Goal: Information Seeking & Learning: Check status

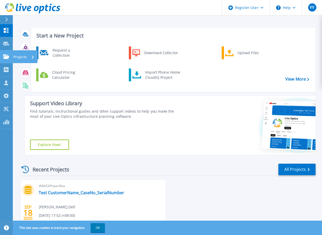
click at [5, 55] on icon at bounding box center [6, 56] width 6 height 4
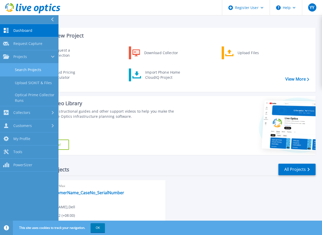
click at [27, 66] on link "Search Projects" at bounding box center [29, 69] width 58 height 13
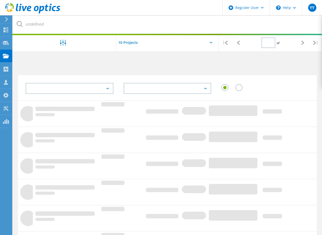
type input "1"
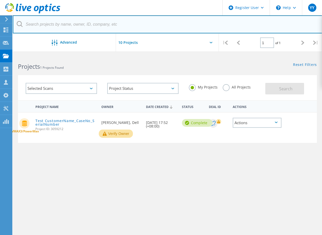
click at [114, 24] on input "text" at bounding box center [167, 24] width 309 height 18
paste input "GWXCMS3"
type input "GWXCMS3"
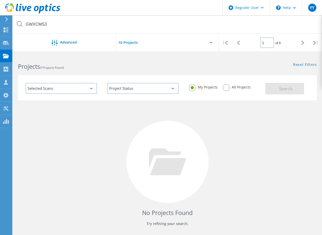
click at [231, 89] on label "All Projects" at bounding box center [237, 86] width 28 height 5
click at [0, 0] on input "All Projects" at bounding box center [0, 0] width 0 height 0
click at [271, 88] on button "Search" at bounding box center [284, 89] width 39 height 12
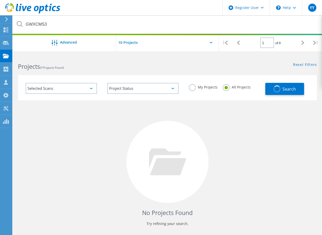
click at [92, 86] on div "Selected Scans" at bounding box center [61, 88] width 71 height 11
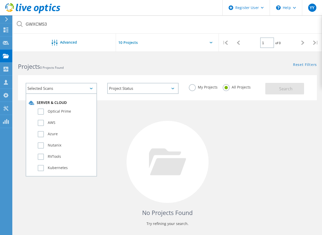
click at [93, 86] on div "Selected Scans" at bounding box center [61, 88] width 71 height 11
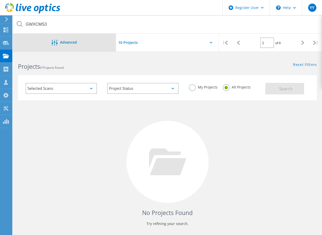
click at [77, 43] on div "Advanced" at bounding box center [64, 43] width 103 height 6
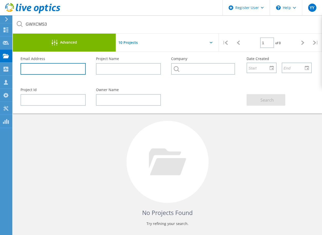
click at [54, 70] on input "text" at bounding box center [53, 69] width 65 height 12
click at [203, 83] on div at bounding box center [203, 84] width 75 height 3
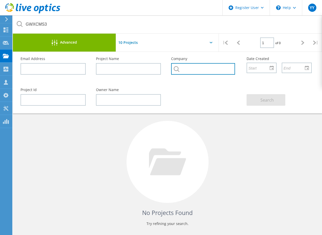
click at [201, 70] on input "text" at bounding box center [203, 69] width 64 height 12
paste input "KENTUCKY FRIED CHICKEN MANAGEM"
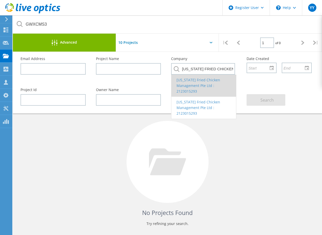
click at [206, 85] on li "Kentucky Fried Chicken Management Pte Ltd : 2123015293" at bounding box center [203, 86] width 65 height 22
type input "Kentucky Fried Chicken Management Pte Ltd : 2123015293"
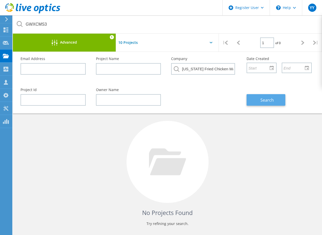
click at [266, 100] on span "Search" at bounding box center [266, 100] width 13 height 6
click at [247, 170] on div "No Projects Found Try refining your search." at bounding box center [167, 166] width 299 height 133
click at [47, 135] on div "No Projects Found Try refining your search." at bounding box center [167, 166] width 299 height 133
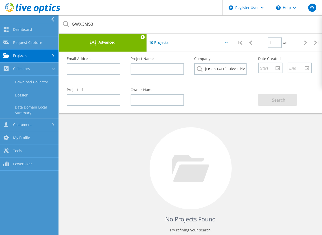
click at [39, 54] on link "Projects" at bounding box center [29, 55] width 58 height 13
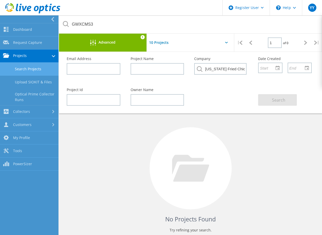
click at [34, 69] on link "Search Projects" at bounding box center [29, 69] width 58 height 13
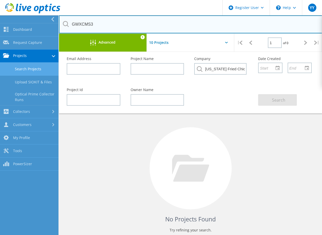
click at [158, 26] on input "GWXCMS3" at bounding box center [190, 24] width 263 height 18
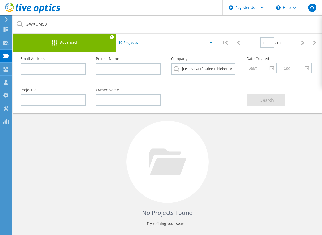
drag, startPoint x: 37, startPoint y: 135, endPoint x: 51, endPoint y: 130, distance: 15.2
click at [39, 134] on div "No Projects Found Try refining your search." at bounding box center [167, 166] width 299 height 133
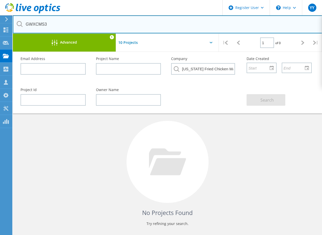
click at [137, 20] on input "GWXCMS3" at bounding box center [167, 24] width 309 height 18
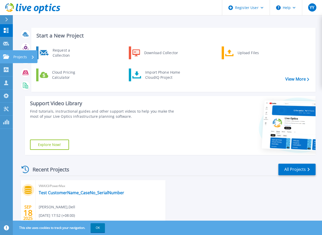
click at [5, 58] on icon at bounding box center [6, 56] width 6 height 4
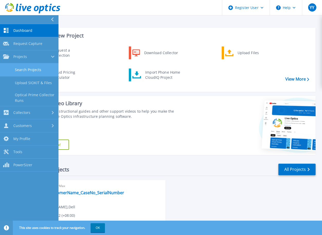
click at [33, 70] on link "Search Projects" at bounding box center [29, 69] width 58 height 13
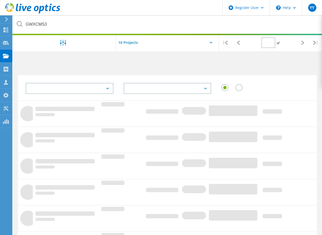
type input "1"
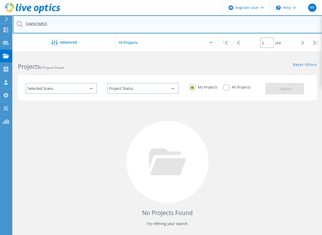
drag, startPoint x: 79, startPoint y: 27, endPoint x: -5, endPoint y: 24, distance: 84.4
click at [0, 24] on html "Register User \n Help Explore Helpful Articles Contact Support YY Dell User [PE…" at bounding box center [161, 133] width 322 height 267
click at [163, 27] on input "text" at bounding box center [167, 24] width 309 height 18
paste input "[US_STATE] FRIED CHICKEN MANAGEM"
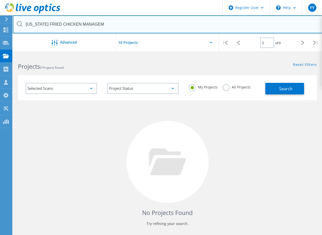
click at [98, 24] on input "[US_STATE] FRIED CHICKEN MANAGEM" at bounding box center [167, 24] width 309 height 18
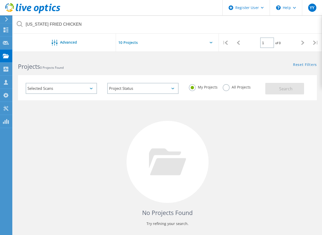
click at [237, 86] on label "All Projects" at bounding box center [237, 86] width 28 height 5
click at [0, 0] on input "All Projects" at bounding box center [0, 0] width 0 height 0
click at [285, 89] on span "Search" at bounding box center [285, 89] width 13 height 6
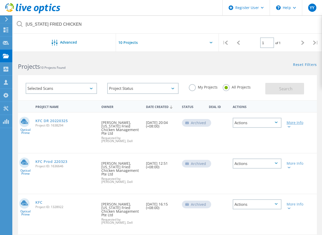
click at [289, 126] on icon at bounding box center [288, 127] width 3 height 2
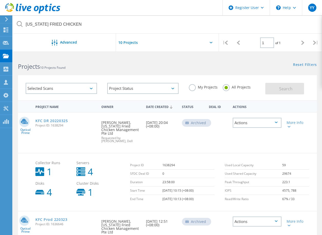
click at [54, 58] on div "Projects 10 Projects Found" at bounding box center [90, 62] width 154 height 14
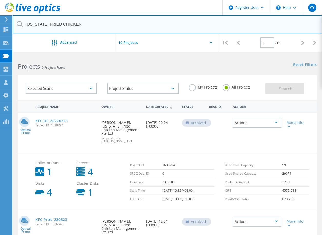
click at [113, 24] on input "KENTUCKY FRIED CHICKEN" at bounding box center [167, 24] width 309 height 18
paste input "MANAGEM"
type input "KENTUCKY FRIED CHICKEN MANAGEM"
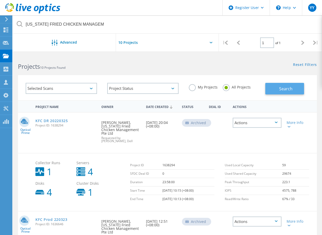
click at [287, 86] on span "Search" at bounding box center [285, 89] width 13 height 6
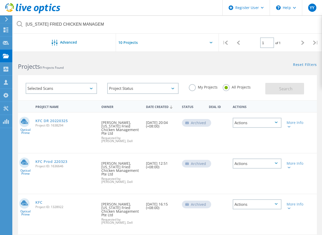
click at [172, 107] on use at bounding box center [171, 106] width 3 height 3
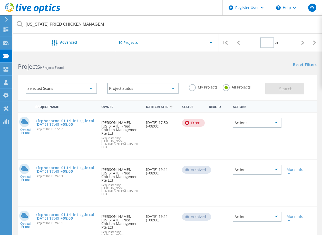
click at [171, 107] on use at bounding box center [171, 106] width 3 height 3
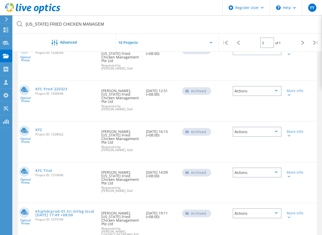
scroll to position [26, 0]
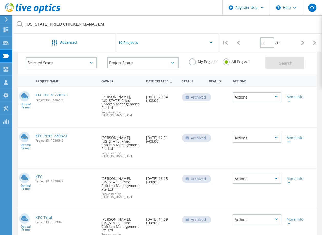
click at [276, 98] on div "Actions" at bounding box center [257, 97] width 49 height 10
click at [279, 96] on div "Actions" at bounding box center [257, 97] width 49 height 10
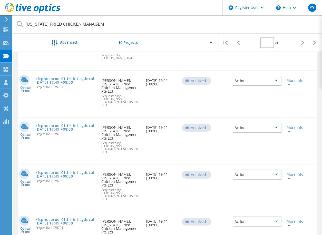
scroll to position [248, 0]
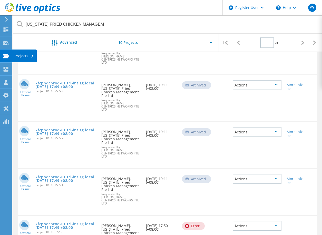
click at [6, 54] on use at bounding box center [6, 56] width 6 height 4
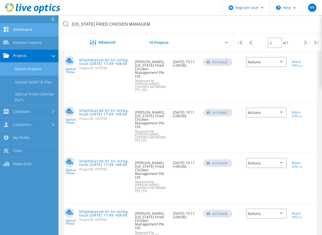
click at [39, 27] on link "Dashboard" at bounding box center [29, 29] width 58 height 13
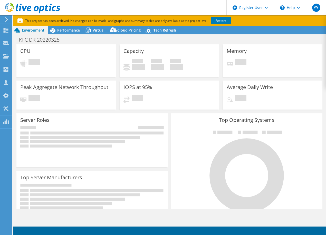
select select "USD"
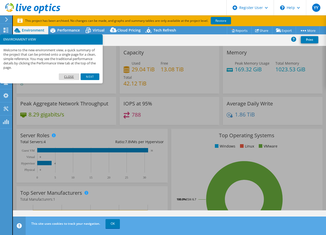
click at [65, 76] on link "Close" at bounding box center [69, 76] width 21 height 7
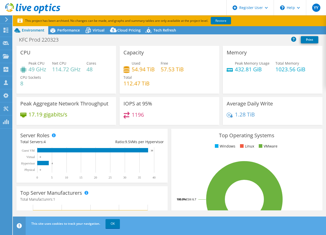
select select "USD"
click at [69, 31] on span "Performance" at bounding box center [68, 30] width 23 height 5
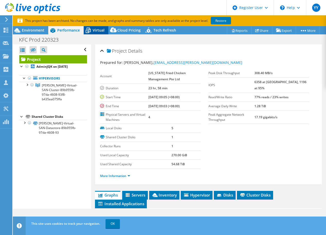
click at [95, 28] on span "Virtual" at bounding box center [99, 30] width 12 height 5
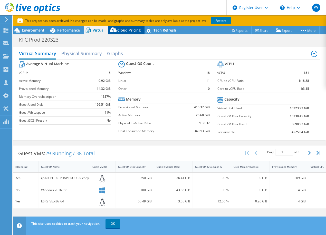
click at [126, 31] on span "Cloud Pricing" at bounding box center [128, 30] width 23 height 5
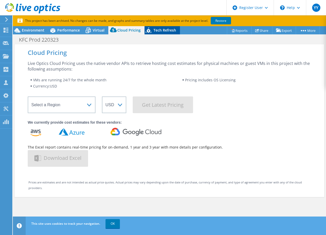
click at [162, 30] on span "Tech Refresh" at bounding box center [164, 30] width 23 height 5
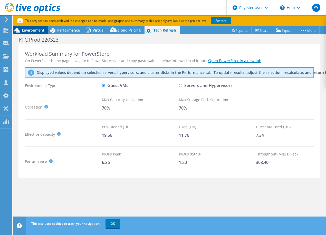
click at [31, 32] on span "Environment" at bounding box center [33, 30] width 23 height 5
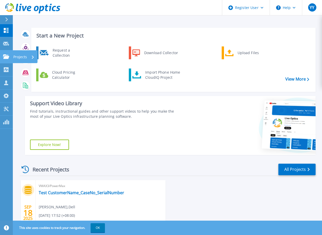
click at [6, 56] on icon at bounding box center [6, 56] width 6 height 4
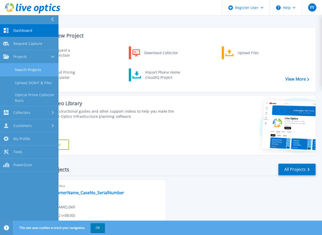
click at [22, 70] on link "Search Projects" at bounding box center [29, 69] width 58 height 13
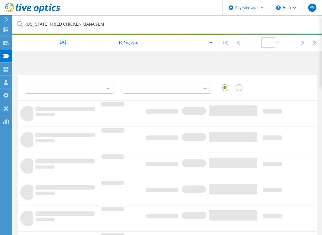
type input "1"
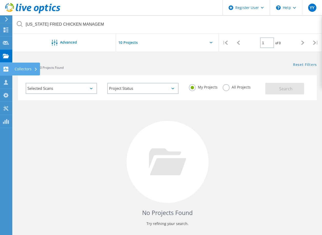
click at [3, 68] on icon at bounding box center [6, 69] width 6 height 5
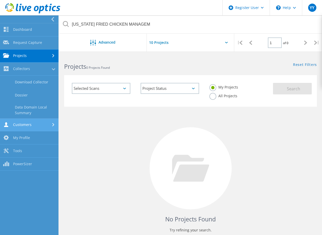
click at [51, 122] on link "Customers" at bounding box center [29, 124] width 58 height 13
